Goal: Task Accomplishment & Management: Use online tool/utility

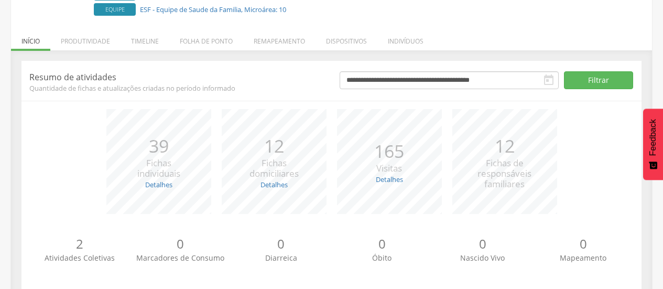
scroll to position [158, 0]
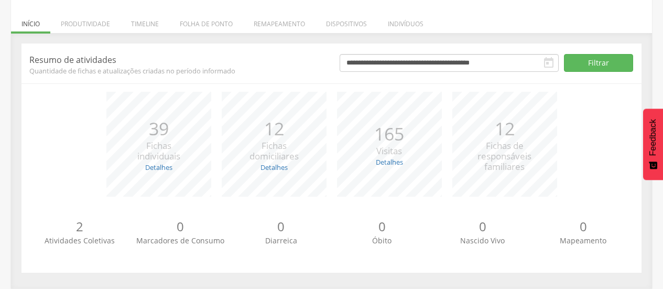
click at [549, 64] on icon "" at bounding box center [549, 63] width 13 height 13
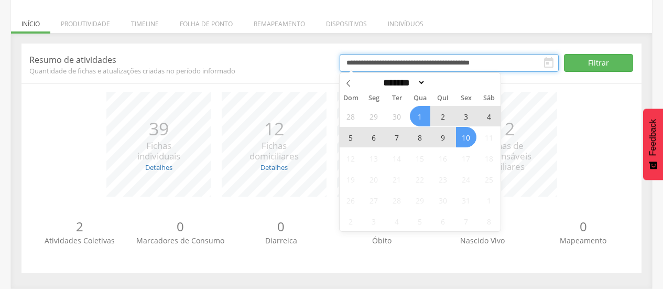
click at [526, 63] on input "**********" at bounding box center [449, 63] width 219 height 18
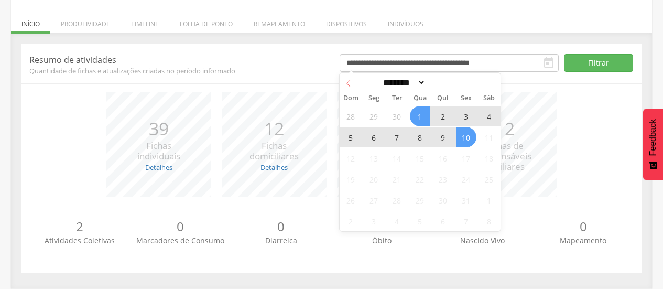
click at [349, 84] on icon at bounding box center [348, 83] width 7 height 7
select select "*"
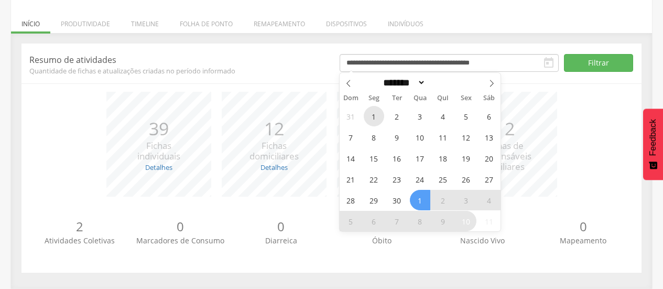
click at [371, 110] on span "1" at bounding box center [374, 116] width 20 height 20
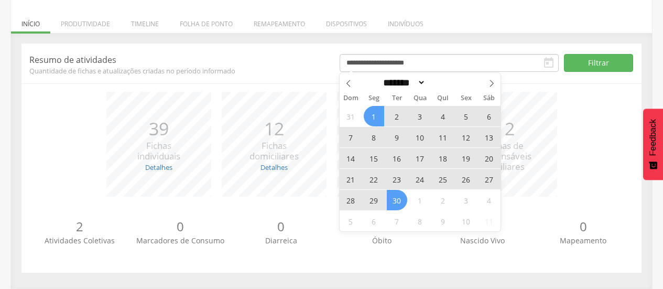
click at [401, 200] on span "30" at bounding box center [397, 200] width 20 height 20
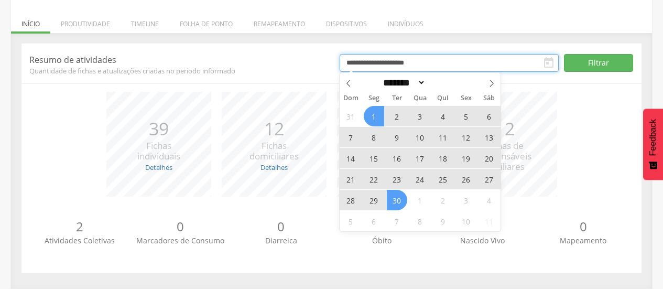
type input "**********"
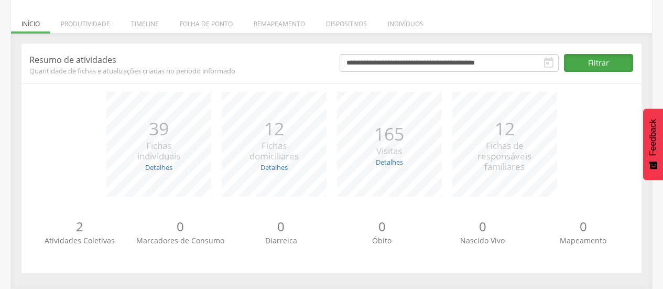
click at [597, 59] on button "Filtrar" at bounding box center [599, 63] width 70 height 18
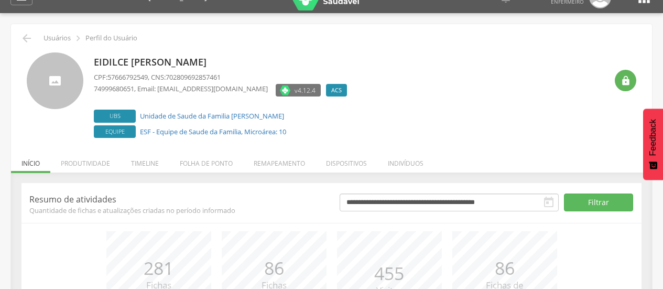
scroll to position [28, 0]
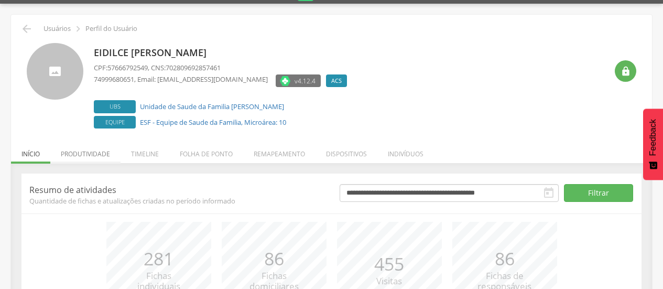
click at [91, 152] on li "Produtividade" at bounding box center [85, 151] width 70 height 25
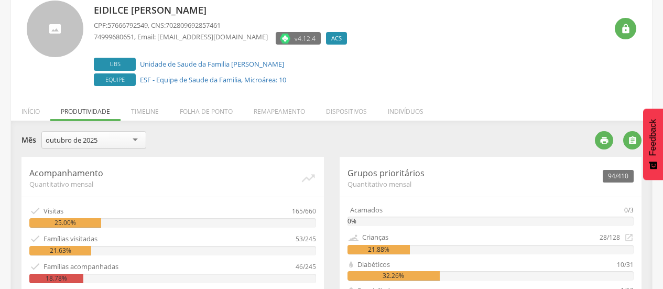
scroll to position [77, 0]
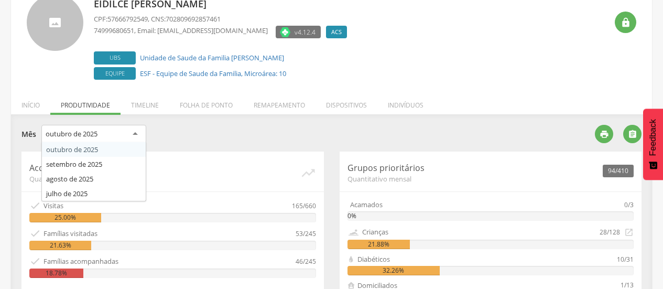
click at [131, 138] on div "outubro de 2025" at bounding box center [93, 134] width 105 height 19
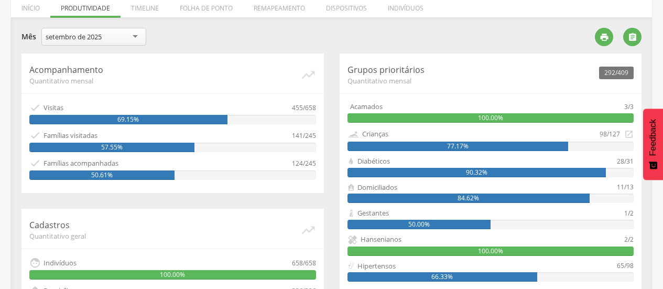
scroll to position [171, 0]
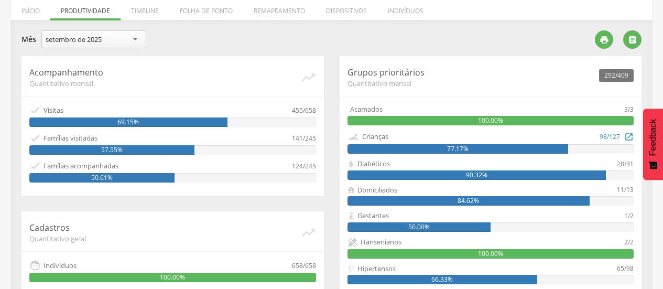
click at [590, 142] on div "Crianças" at bounding box center [474, 137] width 253 height 12
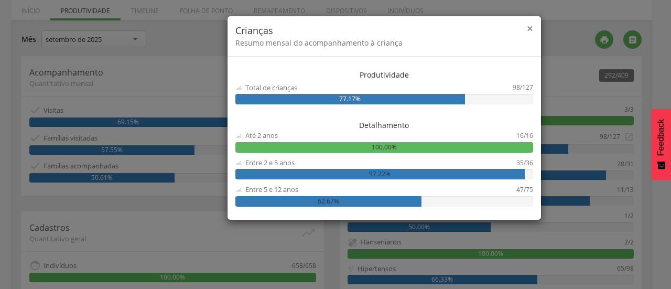
click at [528, 24] on span "×" at bounding box center [530, 28] width 6 height 15
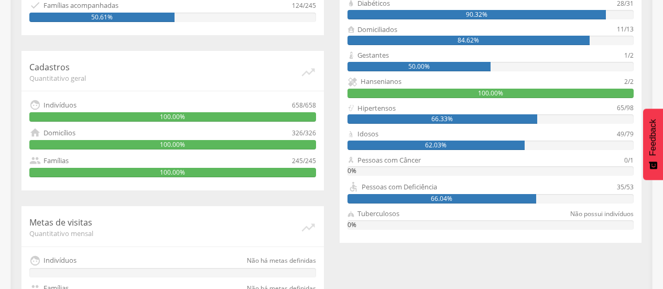
scroll to position [339, 0]
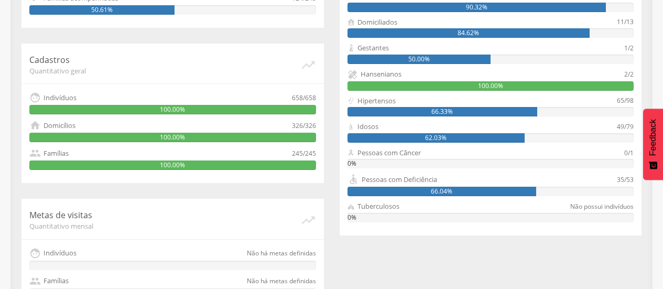
click at [606, 87] on div "100.00%" at bounding box center [491, 85] width 287 height 9
click at [554, 85] on div "100.00%" at bounding box center [491, 85] width 287 height 9
click at [385, 85] on div "100.00%" at bounding box center [491, 85] width 287 height 9
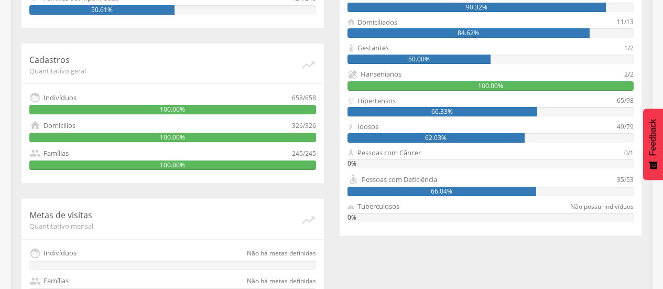
click at [380, 70] on div "Hansenianos" at bounding box center [381, 74] width 41 height 10
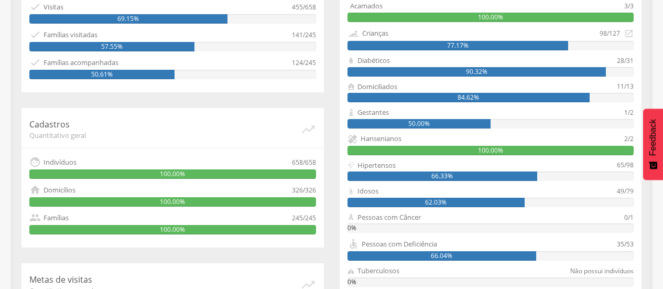
scroll to position [268, 0]
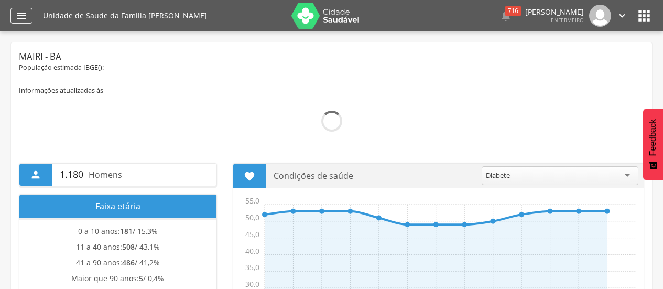
click at [13, 22] on div "" at bounding box center [21, 16] width 22 height 16
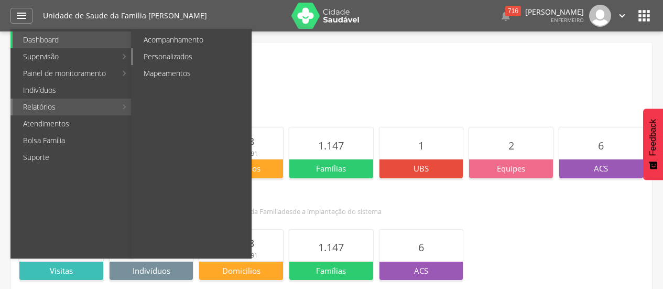
click at [169, 55] on link "Personalizados" at bounding box center [192, 56] width 118 height 17
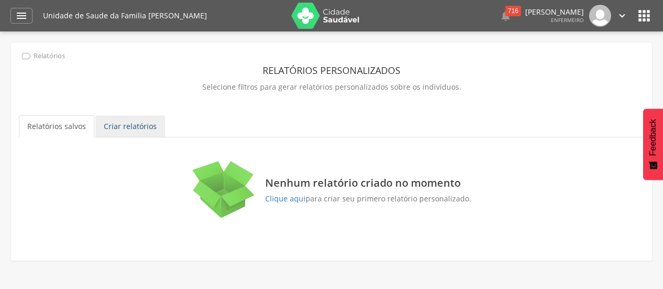
click at [135, 130] on link "Criar relatórios" at bounding box center [130, 126] width 70 height 22
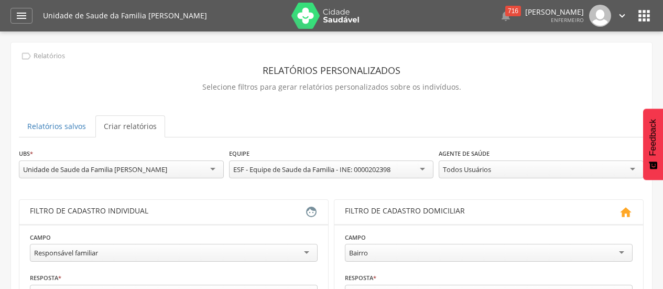
click at [505, 173] on div "Todos Usuários" at bounding box center [541, 169] width 205 height 18
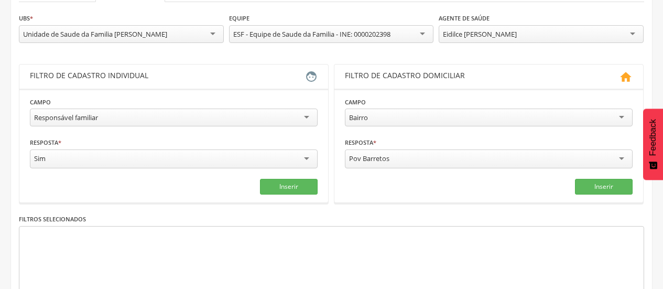
scroll to position [146, 0]
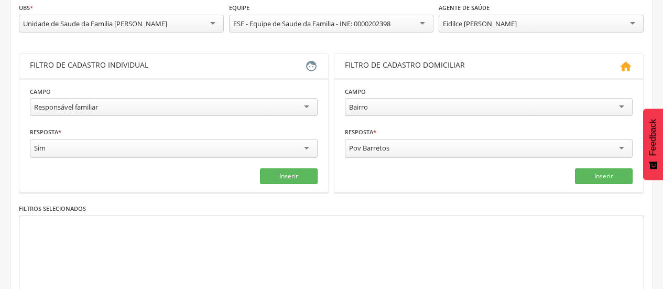
click at [142, 107] on div "Responsável familiar" at bounding box center [174, 107] width 288 height 18
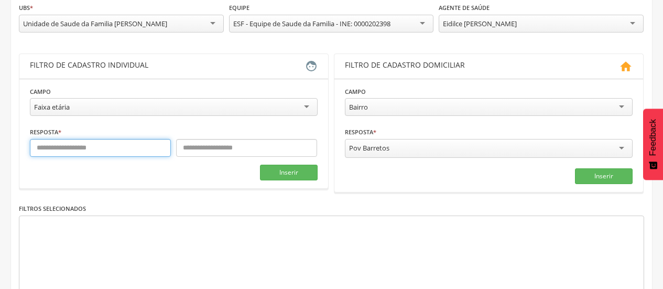
click at [100, 153] on input "text" at bounding box center [100, 148] width 141 height 18
type input "**"
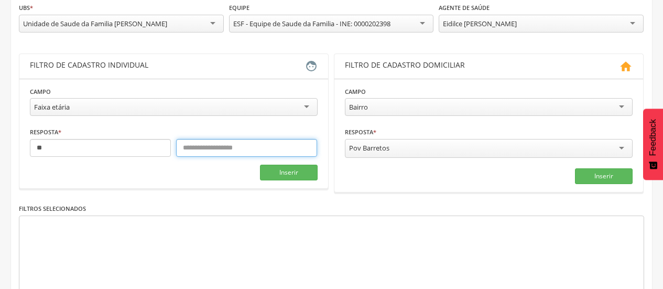
click at [195, 152] on input "text" at bounding box center [246, 148] width 141 height 18
type input "**"
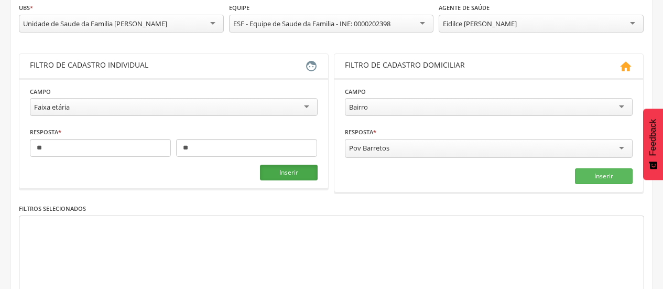
click at [276, 180] on button "Inserir" at bounding box center [289, 173] width 58 height 16
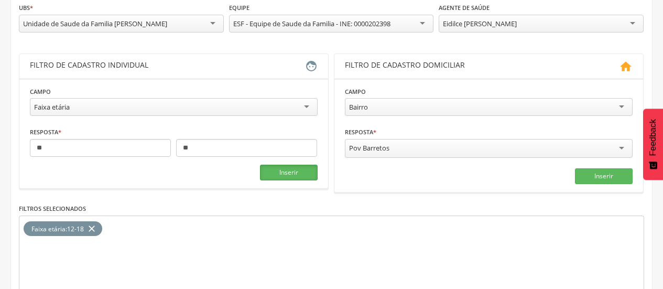
scroll to position [205, 0]
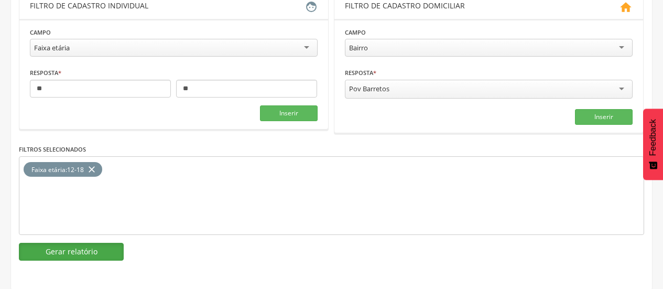
click at [93, 249] on button "Gerar relatório" at bounding box center [71, 252] width 105 height 18
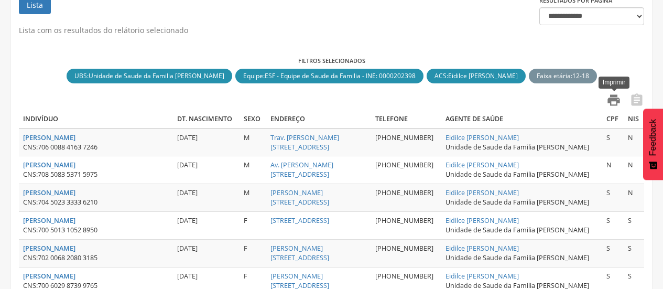
click at [616, 102] on icon "" at bounding box center [614, 100] width 15 height 15
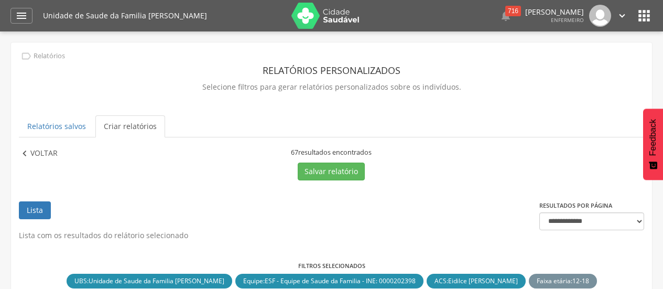
click at [41, 155] on p "Voltar" at bounding box center [43, 154] width 27 height 12
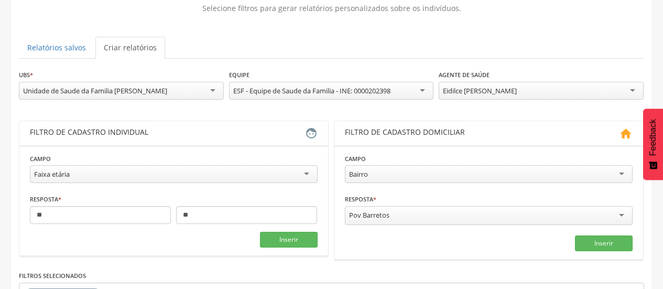
scroll to position [89, 0]
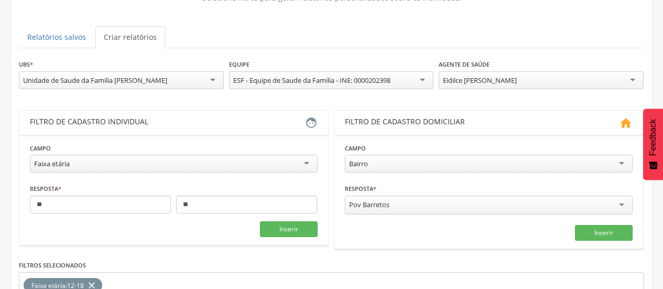
click at [92, 283] on icon "close" at bounding box center [92, 285] width 10 height 15
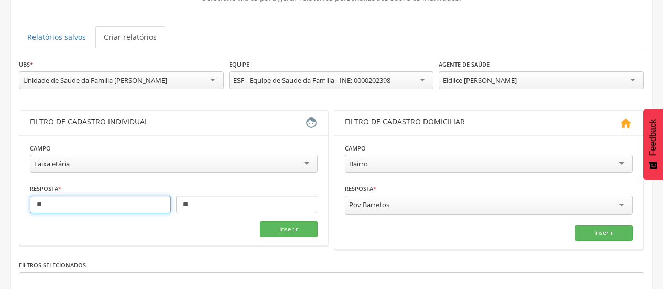
click at [91, 212] on input "**" at bounding box center [100, 205] width 141 height 18
type input "**"
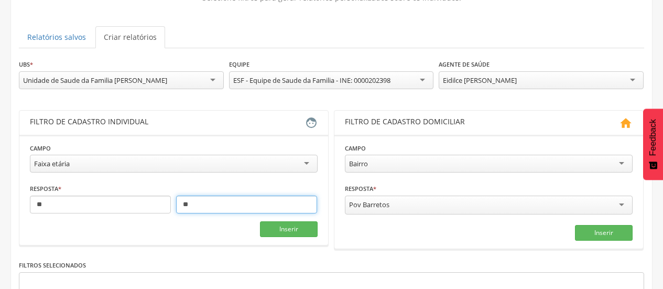
drag, startPoint x: 201, startPoint y: 208, endPoint x: 174, endPoint y: 209, distance: 27.3
click at [174, 209] on div "** **" at bounding box center [174, 205] width 288 height 18
type input "**"
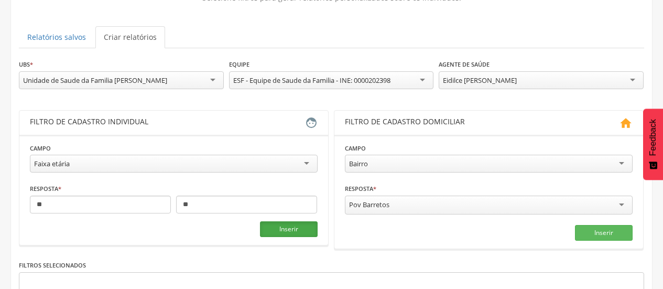
click at [271, 233] on button "Inserir" at bounding box center [289, 229] width 58 height 16
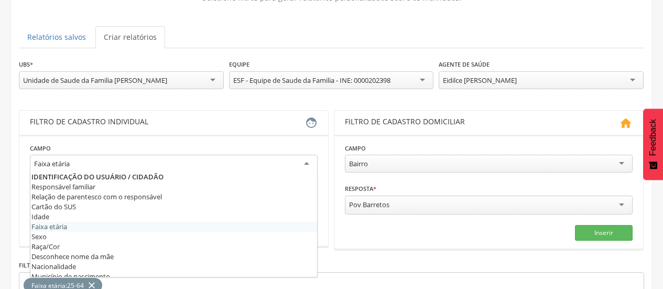
click at [174, 162] on div "Faixa etária" at bounding box center [174, 164] width 288 height 19
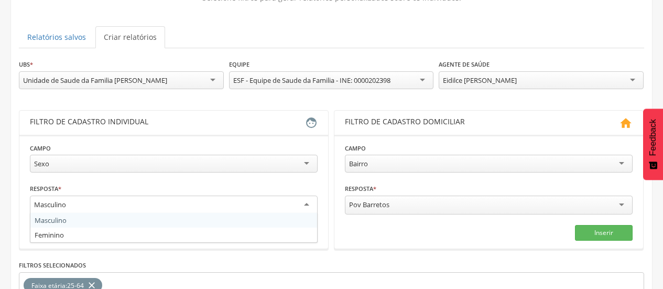
click at [242, 209] on div "Masculino" at bounding box center [174, 205] width 288 height 19
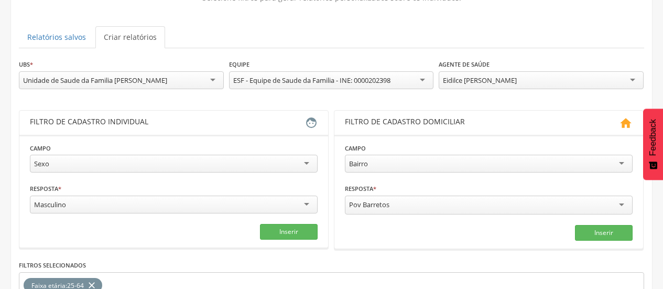
click at [208, 244] on section "Campo **** Sexo Responsável familiar Relação de parentesco com o responsável Ca…" at bounding box center [173, 191] width 309 height 113
click at [294, 236] on button "Inserir" at bounding box center [289, 232] width 58 height 16
click at [171, 282] on icon "close" at bounding box center [167, 285] width 10 height 15
click at [191, 210] on div "Masculino" at bounding box center [174, 205] width 288 height 18
click at [275, 230] on button "Inserir" at bounding box center [289, 232] width 58 height 16
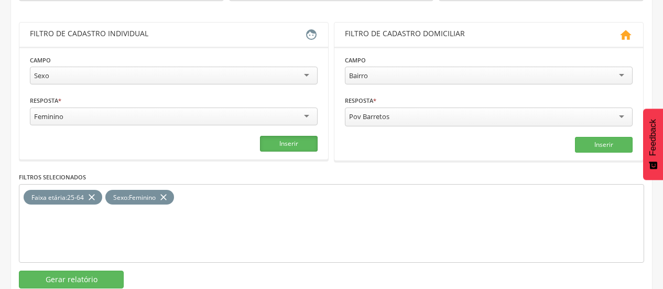
scroll to position [205, 0]
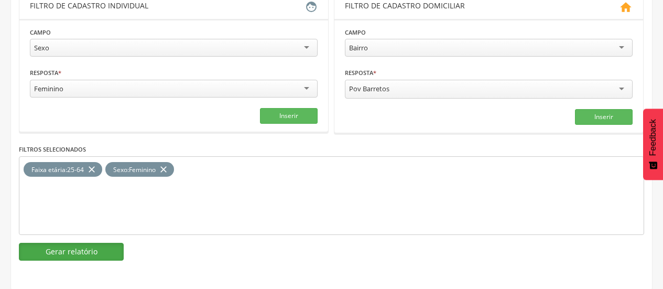
click at [103, 250] on button "Gerar relatório" at bounding box center [71, 252] width 105 height 18
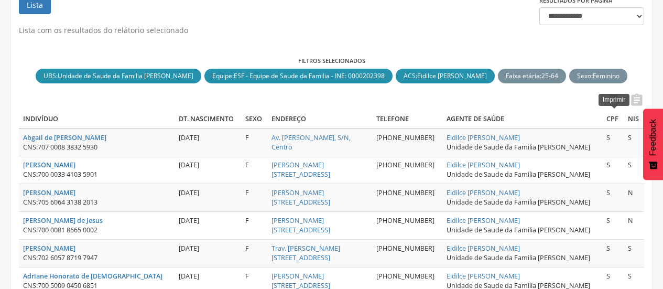
click at [609, 107] on icon "" at bounding box center [614, 100] width 15 height 15
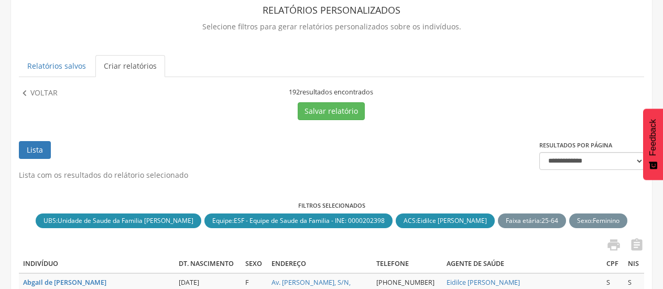
scroll to position [11, 0]
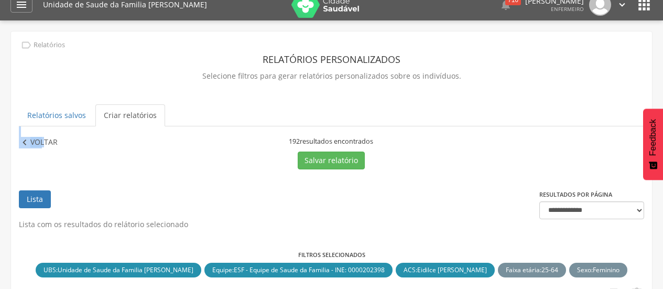
drag, startPoint x: 47, startPoint y: 133, endPoint x: 44, endPoint y: 146, distance: 13.6
click at [44, 146] on p "Voltar" at bounding box center [43, 143] width 27 height 12
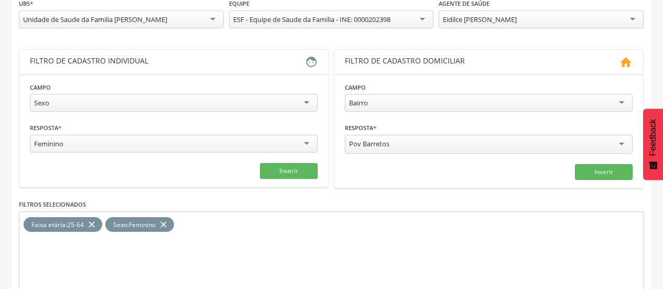
scroll to position [177, 0]
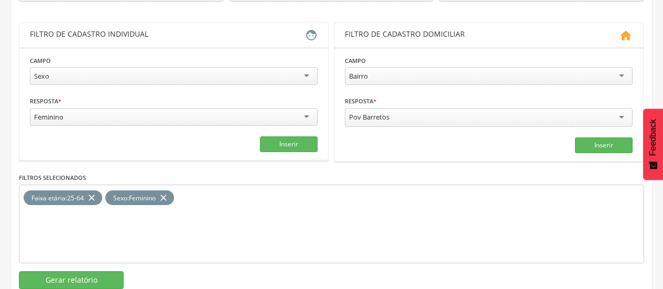
click at [169, 195] on icon "close" at bounding box center [163, 197] width 10 height 15
drag, startPoint x: 167, startPoint y: 130, endPoint x: 167, endPoint y: 112, distance: 17.3
click at [167, 112] on fieldset "Campo **** Sexo Responsável familiar Relação de parentesco com o responsável Ca…" at bounding box center [174, 103] width 288 height 97
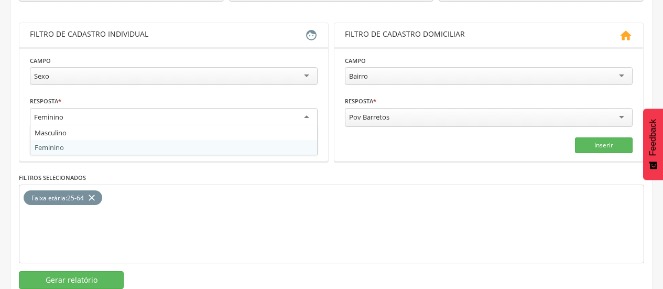
click at [167, 112] on div "Feminino" at bounding box center [174, 117] width 288 height 19
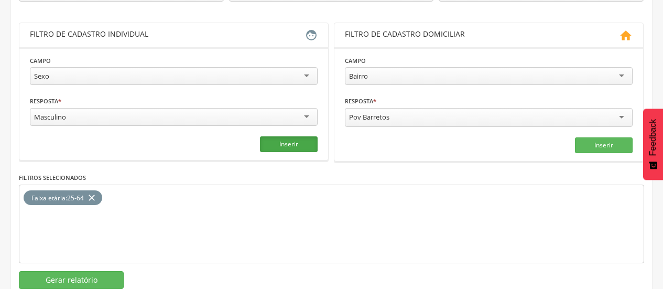
click at [271, 142] on button "Inserir" at bounding box center [289, 144] width 58 height 16
click at [94, 197] on icon "close" at bounding box center [92, 197] width 10 height 15
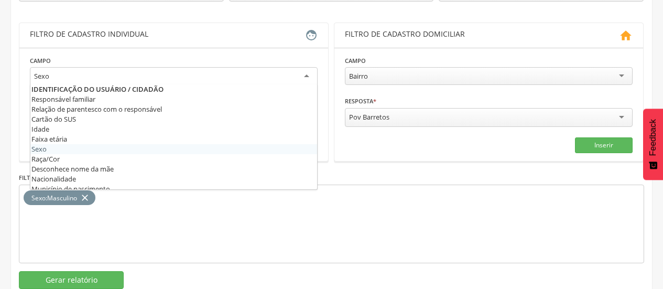
click at [156, 69] on div "Sexo" at bounding box center [174, 76] width 288 height 19
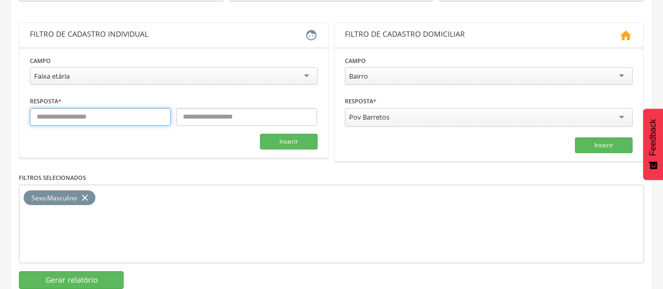
click at [100, 126] on input "text" at bounding box center [100, 117] width 141 height 18
type input "**"
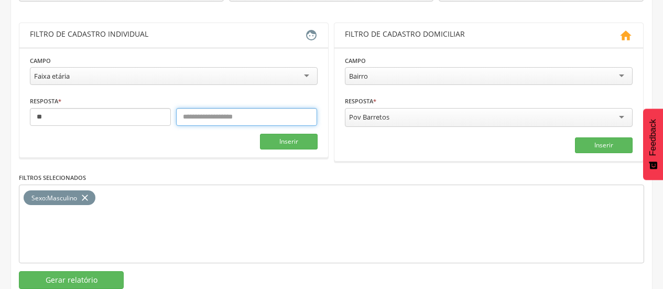
click at [218, 118] on input "text" at bounding box center [246, 117] width 141 height 18
type input "**"
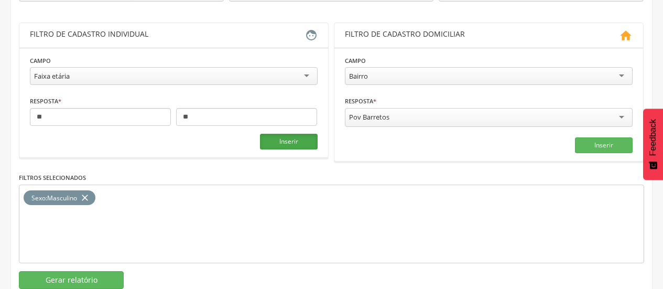
click at [289, 146] on button "Inserir" at bounding box center [289, 142] width 58 height 16
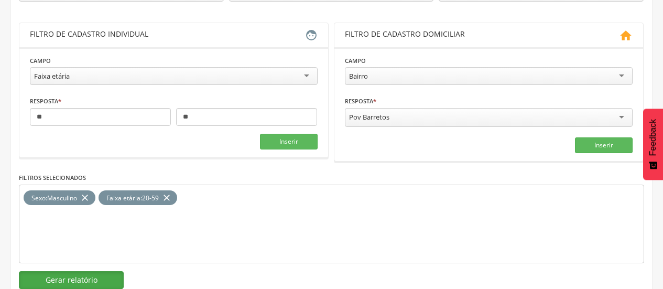
click at [56, 283] on button "Gerar relatório" at bounding box center [71, 280] width 105 height 18
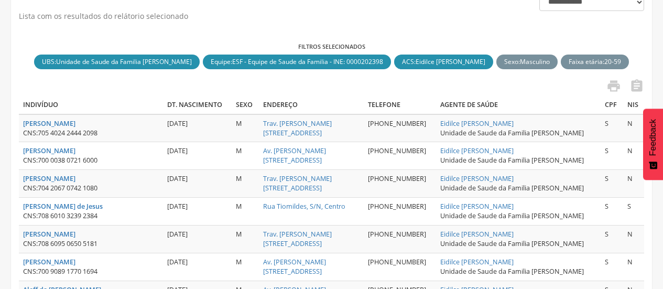
scroll to position [205, 0]
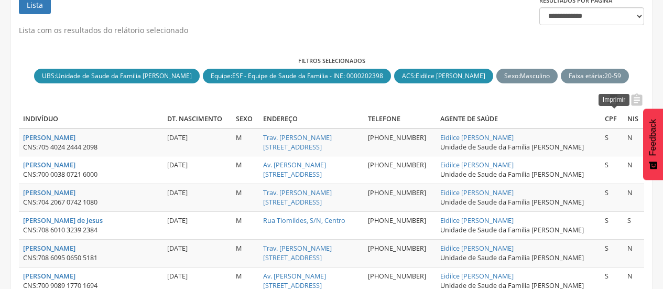
click at [611, 107] on icon "" at bounding box center [614, 100] width 15 height 15
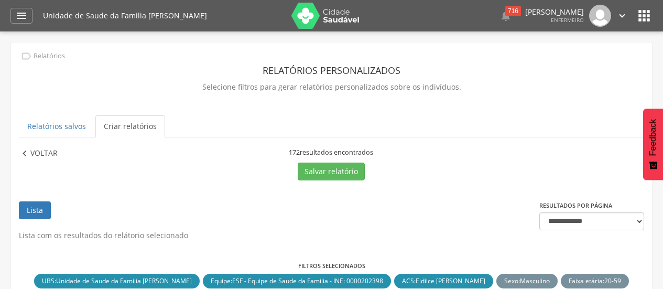
click at [49, 152] on p "Voltar" at bounding box center [43, 154] width 27 height 12
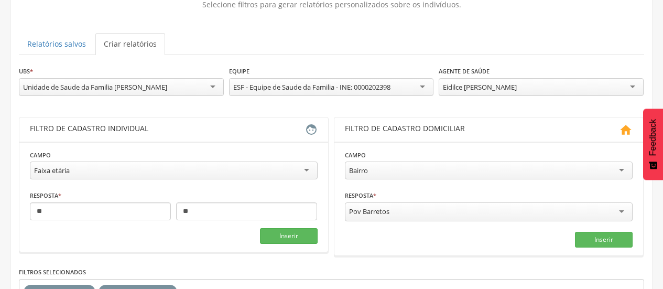
scroll to position [92, 0]
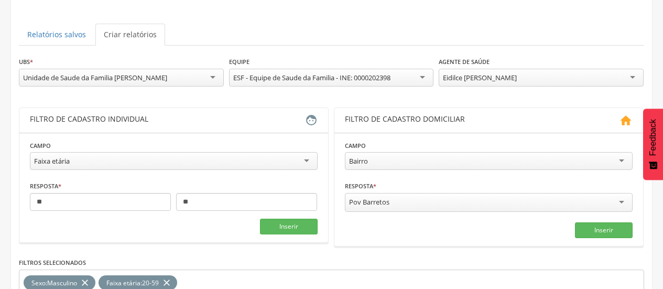
click at [172, 279] on icon "close" at bounding box center [167, 282] width 10 height 15
click at [87, 282] on icon "close" at bounding box center [85, 282] width 10 height 15
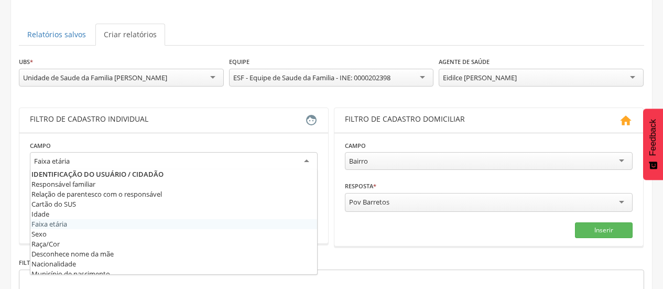
click at [273, 155] on div "Faixa etária" at bounding box center [174, 161] width 288 height 19
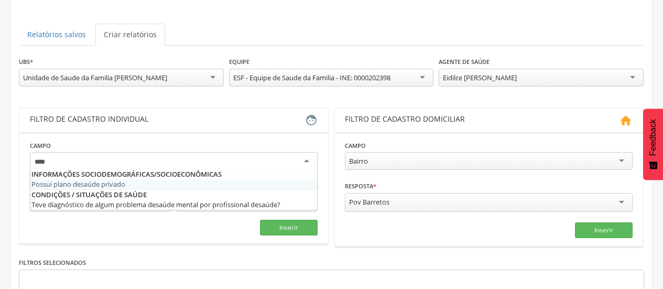
type input "*****"
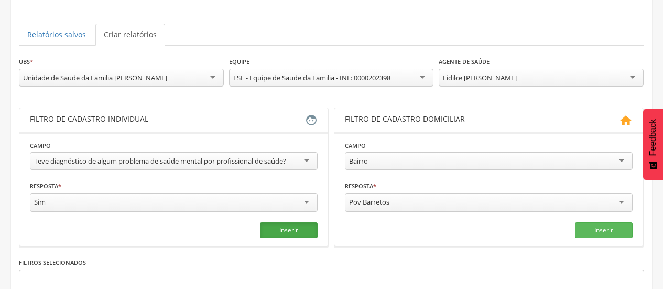
click at [285, 231] on button "Inserir" at bounding box center [289, 230] width 58 height 16
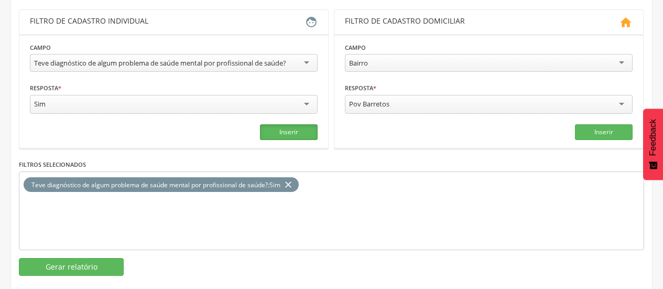
scroll to position [205, 0]
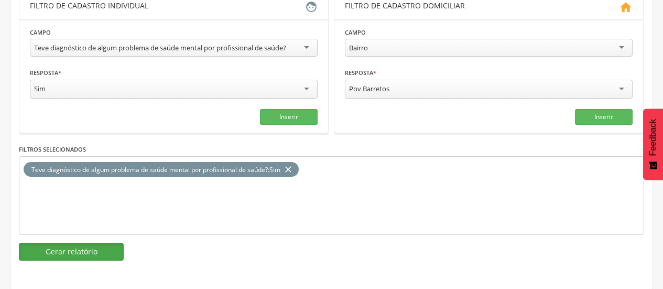
click at [78, 250] on button "Gerar relatório" at bounding box center [71, 252] width 105 height 18
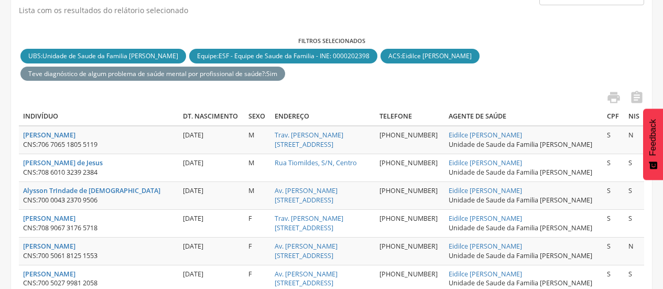
scroll to position [292, 0]
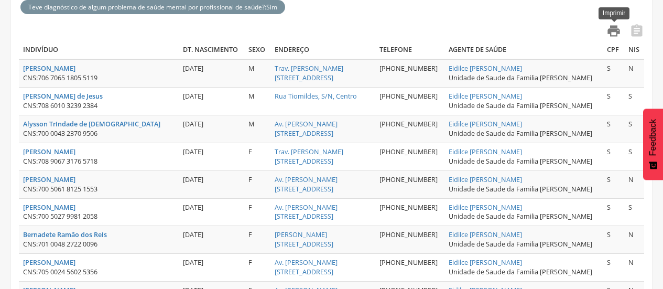
click at [616, 32] on icon "" at bounding box center [614, 31] width 15 height 15
